Goal: Task Accomplishment & Management: Use online tool/utility

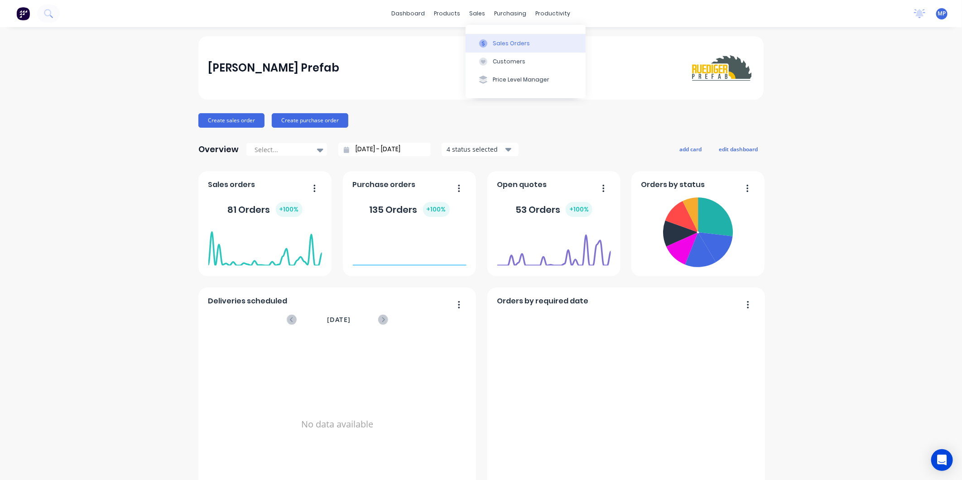
click at [490, 38] on button "Sales Orders" at bounding box center [526, 43] width 120 height 18
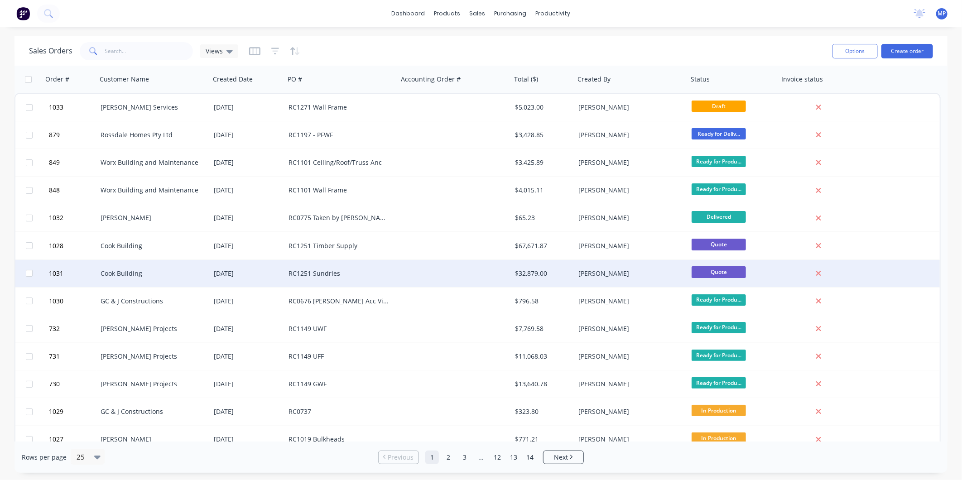
click at [400, 271] on div at bounding box center [454, 273] width 113 height 27
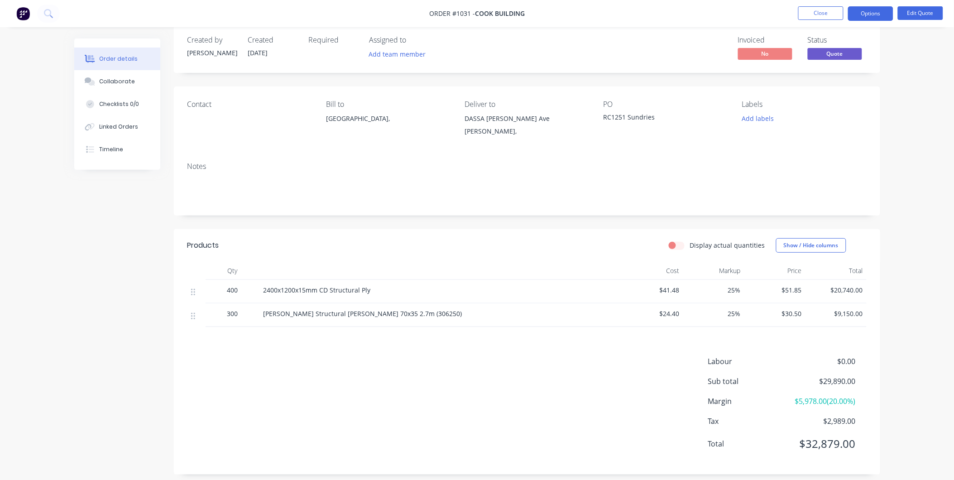
scroll to position [24, 0]
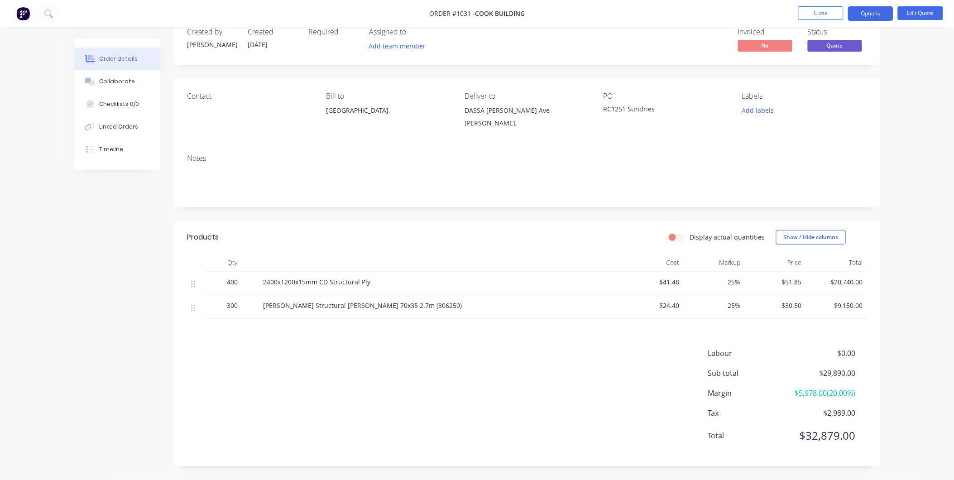
click at [392, 357] on div "Labour $0.00 Sub total $29,890.00 Margin $5,978.00 ( 20.00 %) Tax $2,989.00 Tot…" at bounding box center [526, 400] width 679 height 105
click at [818, 10] on button "Close" at bounding box center [820, 13] width 45 height 14
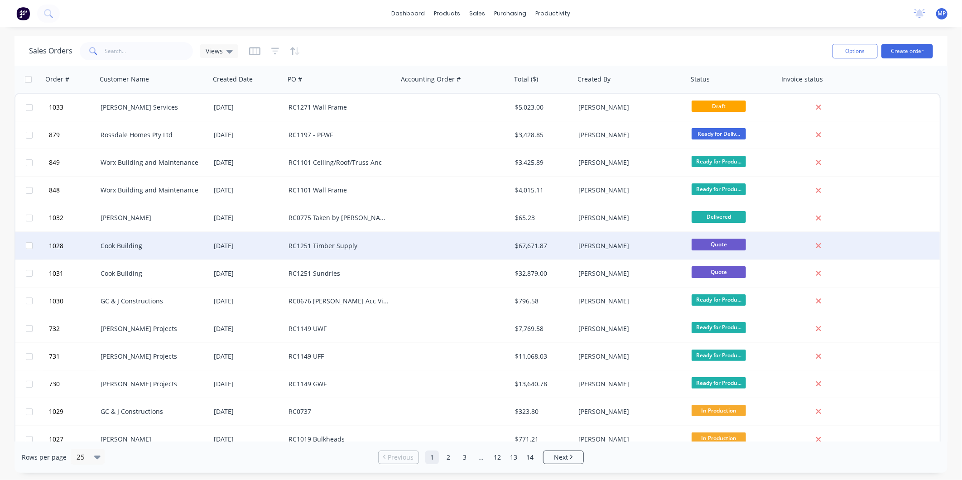
click at [384, 250] on div "RC1251 Timber Supply" at bounding box center [341, 245] width 113 height 27
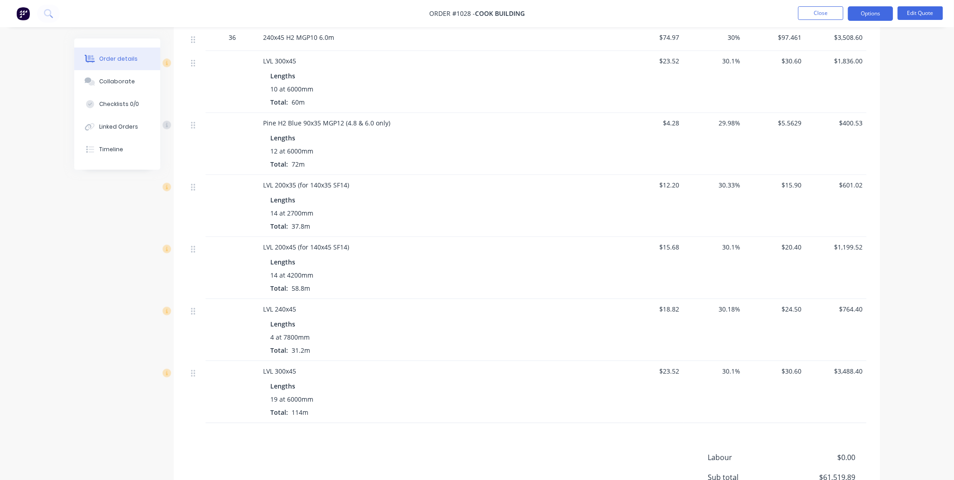
scroll to position [581, 0]
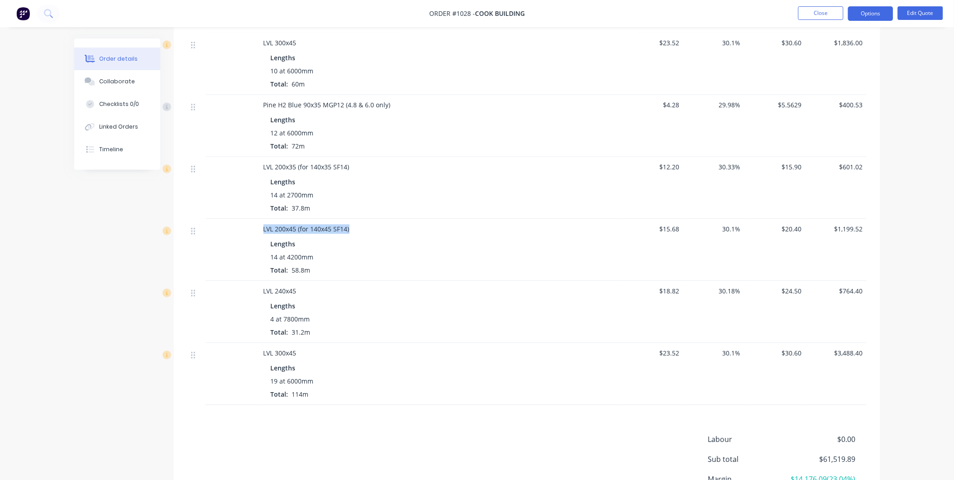
drag, startPoint x: 264, startPoint y: 234, endPoint x: 355, endPoint y: 234, distance: 91.0
click at [355, 234] on div "LVL 200x45 (for 140x45 SF14)" at bounding box center [441, 230] width 355 height 10
drag, startPoint x: 355, startPoint y: 234, endPoint x: 374, endPoint y: 243, distance: 21.7
click at [374, 243] on div "Lengths" at bounding box center [441, 245] width 341 height 10
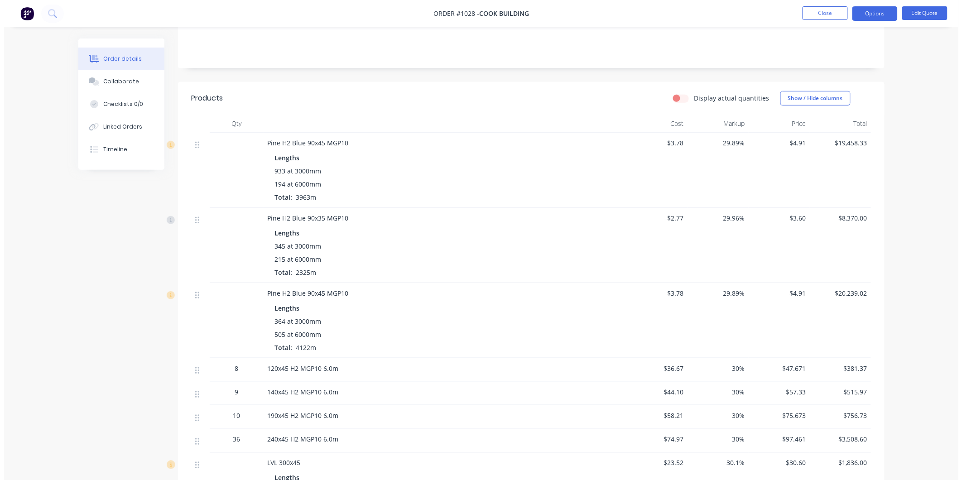
scroll to position [0, 0]
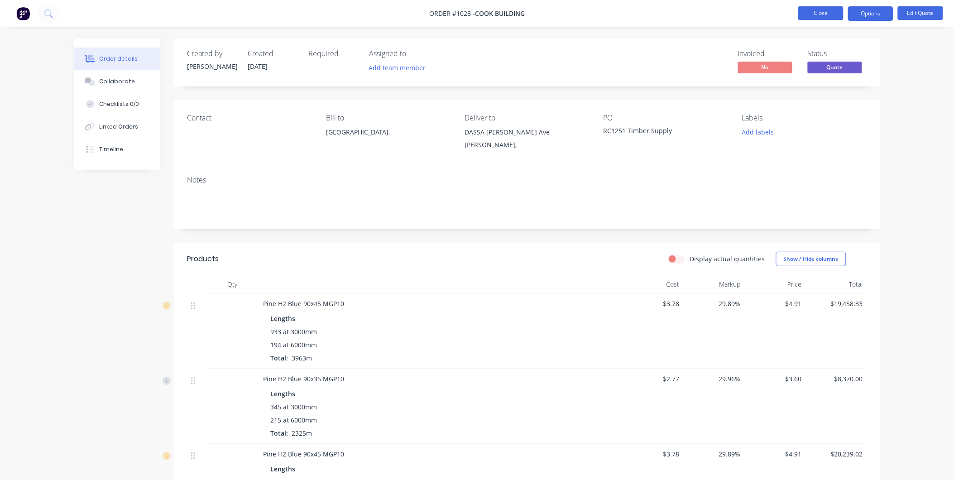
click at [822, 17] on button "Close" at bounding box center [820, 13] width 45 height 14
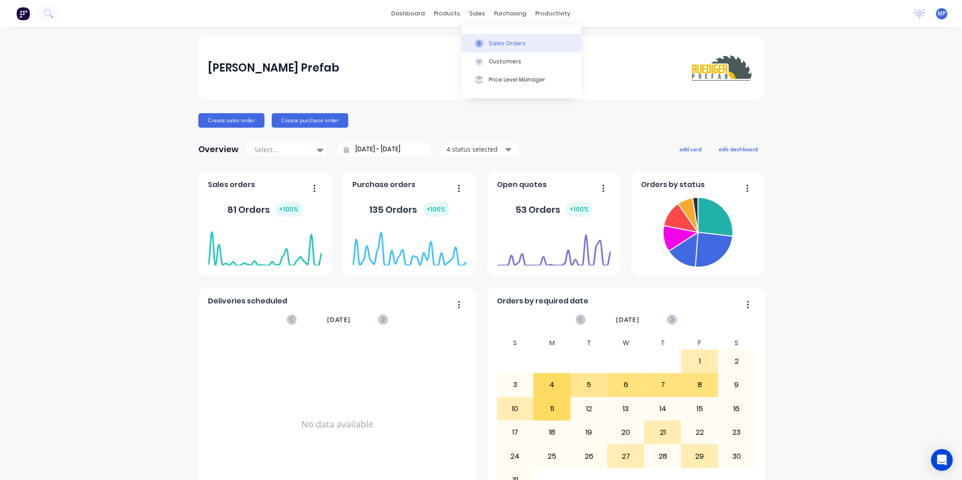
click at [477, 37] on button "Sales Orders" at bounding box center [521, 43] width 120 height 18
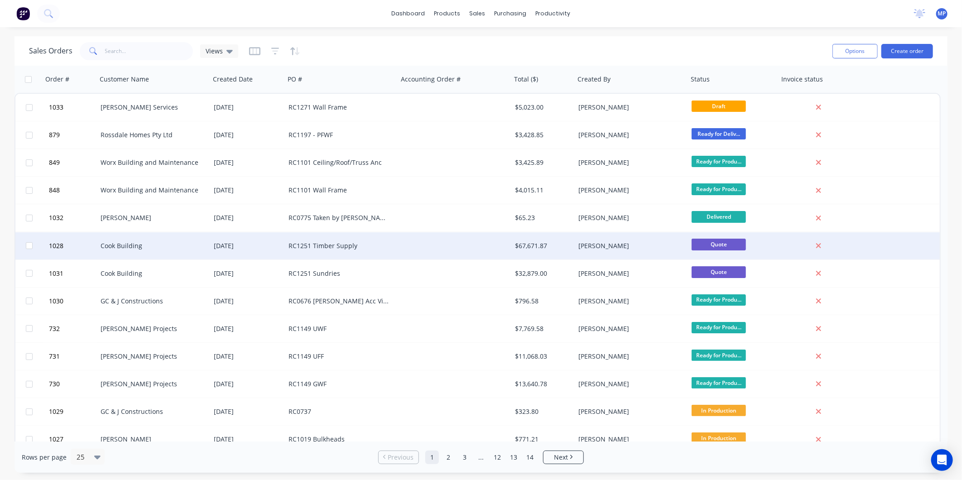
click at [295, 236] on div "RC1251 Timber Supply" at bounding box center [341, 245] width 113 height 27
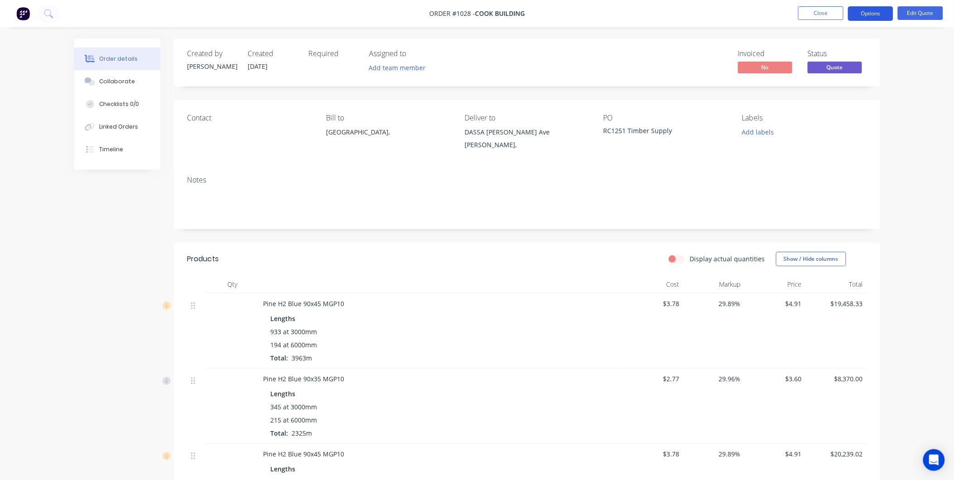
click at [865, 15] on button "Options" at bounding box center [870, 13] width 45 height 14
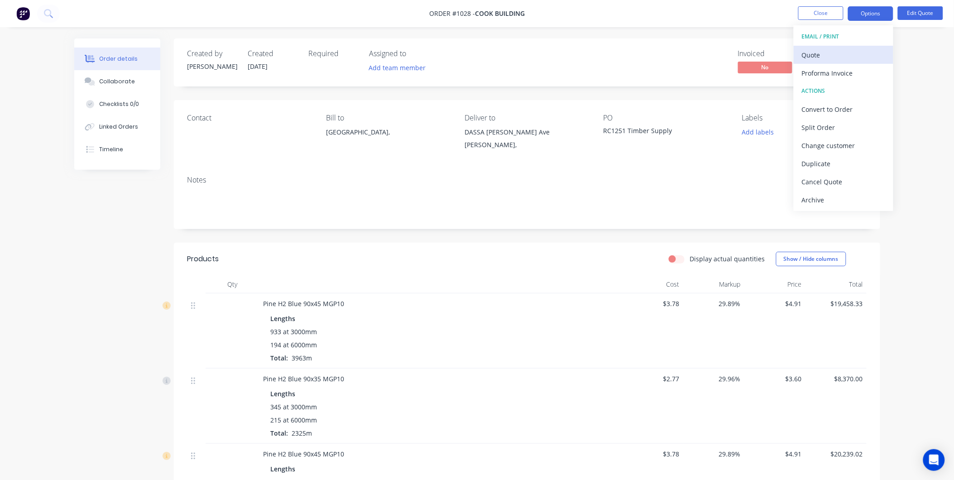
click at [827, 54] on div "Quote" at bounding box center [843, 54] width 83 height 13
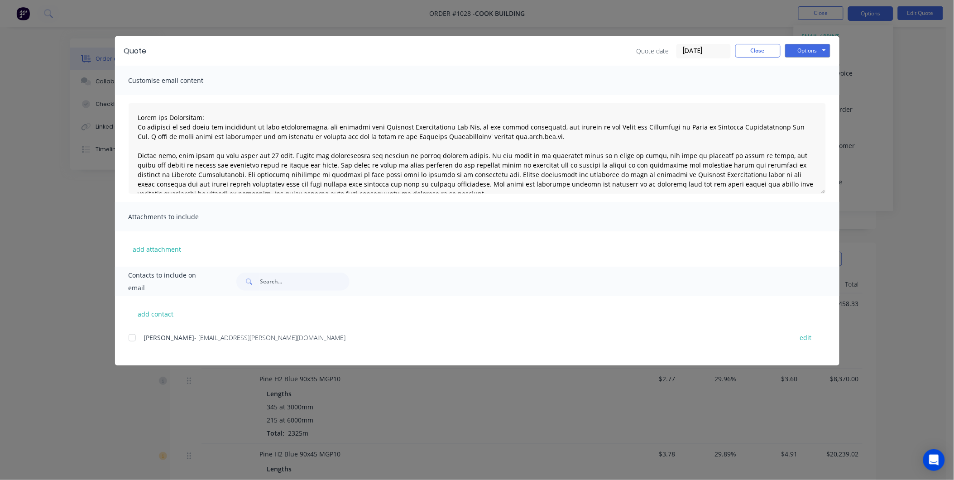
click at [130, 336] on div at bounding box center [132, 338] width 18 height 18
click at [798, 53] on button "Options" at bounding box center [807, 51] width 45 height 14
click at [803, 96] on button "Email" at bounding box center [814, 96] width 58 height 15
type textarea "Terms and Conditions: In addition to any terms and conditions in this communica…"
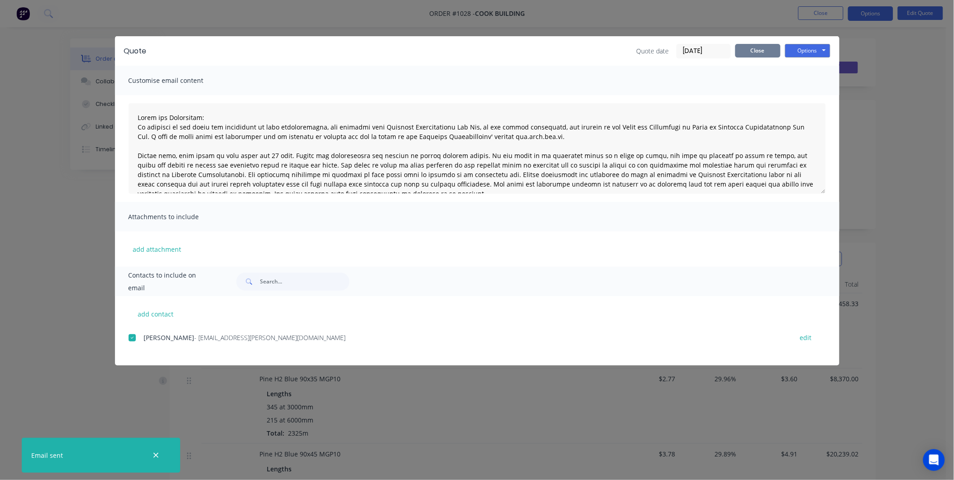
click at [764, 53] on button "Close" at bounding box center [757, 51] width 45 height 14
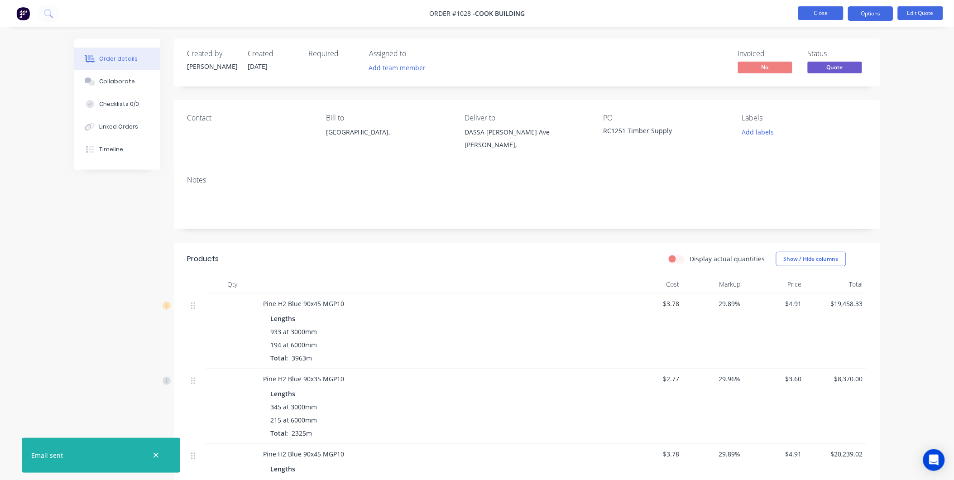
click at [834, 16] on button "Close" at bounding box center [820, 13] width 45 height 14
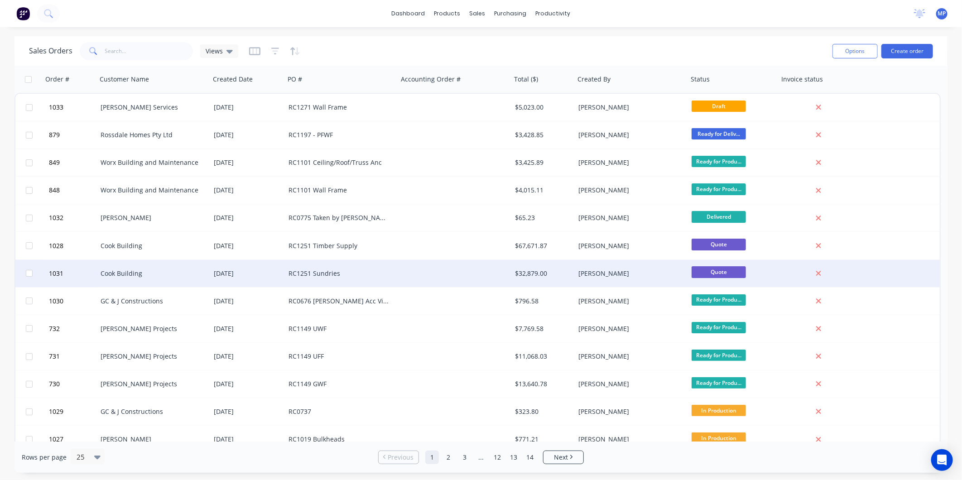
click at [356, 270] on div "RC1251 Sundries" at bounding box center [338, 273] width 101 height 9
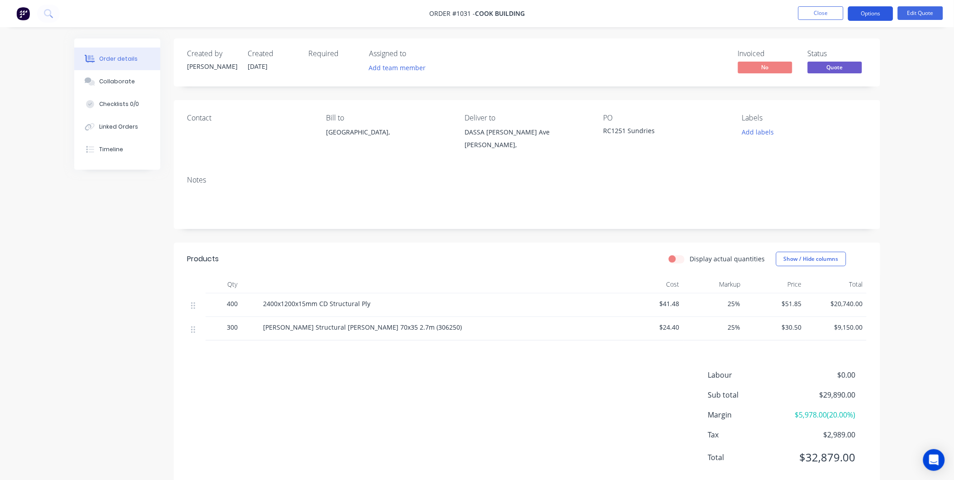
click at [867, 14] on button "Options" at bounding box center [870, 13] width 45 height 14
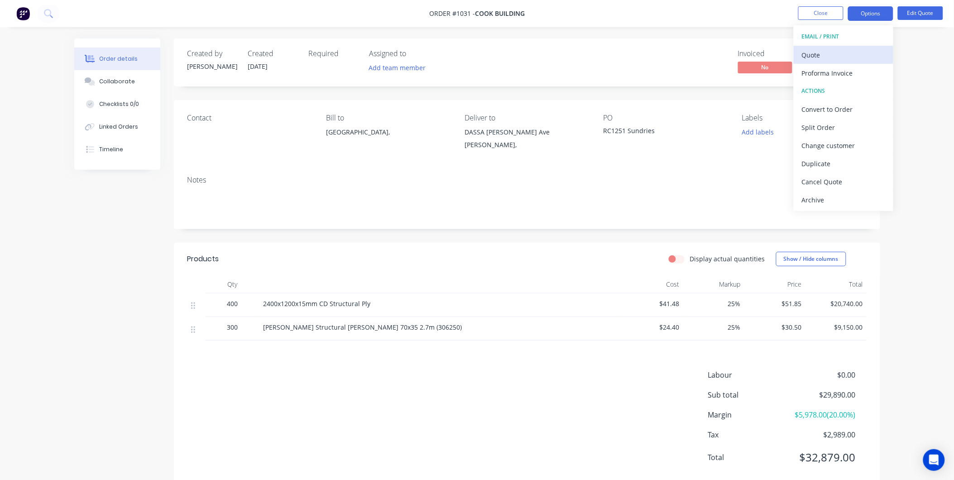
click at [813, 62] on button "Quote" at bounding box center [844, 55] width 100 height 18
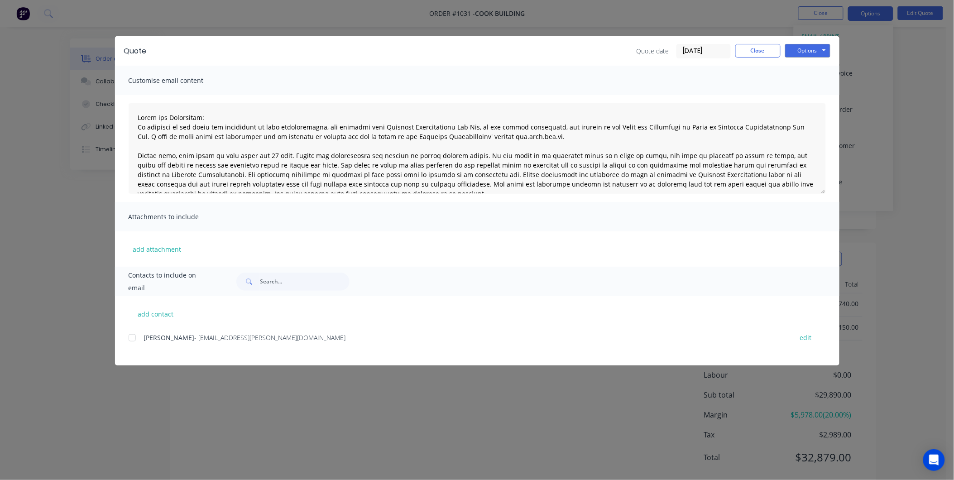
click at [131, 338] on div at bounding box center [132, 338] width 18 height 18
click at [808, 50] on button "Options" at bounding box center [807, 51] width 45 height 14
click at [803, 95] on button "Email" at bounding box center [814, 96] width 58 height 15
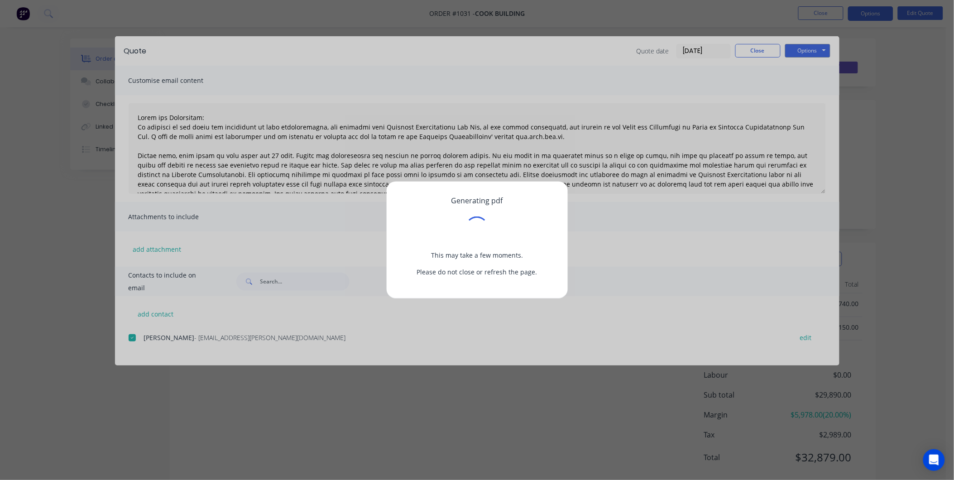
type textarea "Terms and Conditions: In addition to any terms and conditions in this communica…"
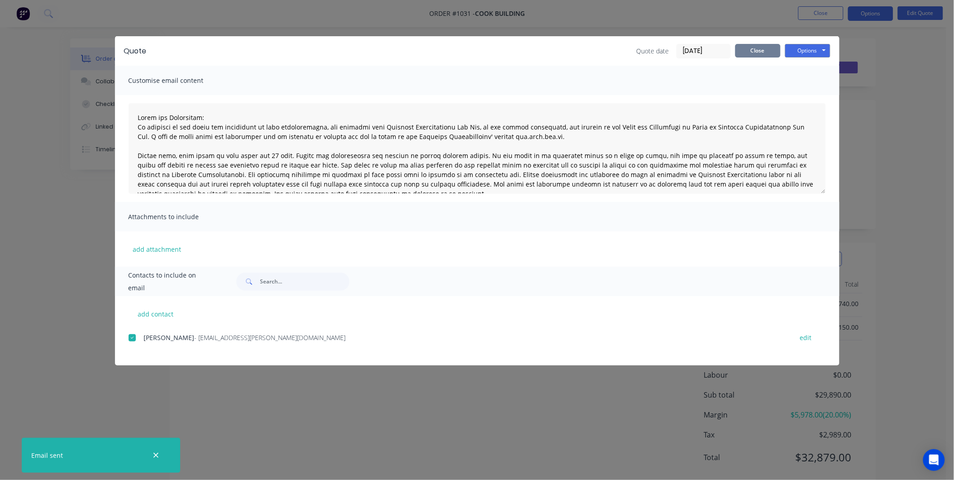
click at [764, 49] on button "Close" at bounding box center [757, 51] width 45 height 14
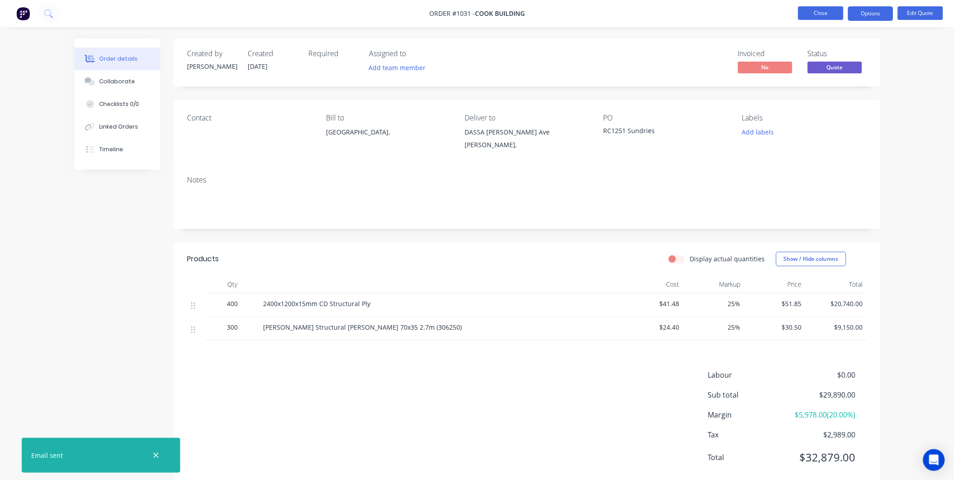
click at [817, 14] on button "Close" at bounding box center [820, 13] width 45 height 14
